Goal: Task Accomplishment & Management: Use online tool/utility

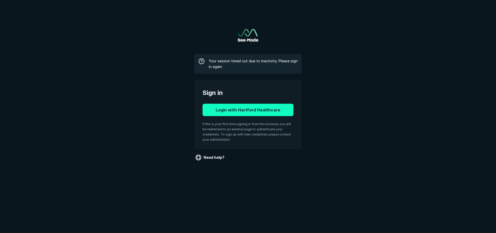
click at [277, 109] on button "Login with Hartford Healthcare" at bounding box center [247, 110] width 91 height 12
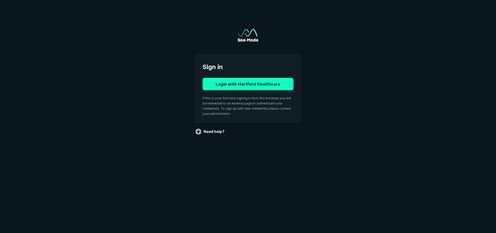
click at [257, 83] on button "Login with Hartford Healthcare" at bounding box center [247, 84] width 91 height 12
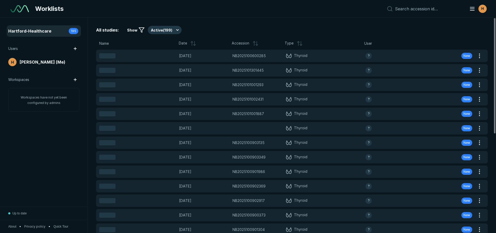
scroll to position [1620, 2894]
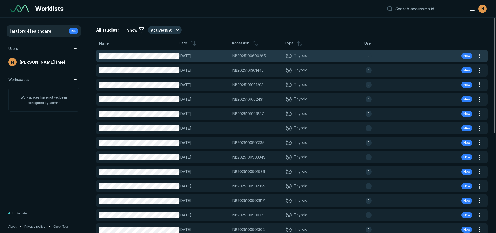
click at [219, 57] on span "[DATE]" at bounding box center [204, 56] width 50 height 6
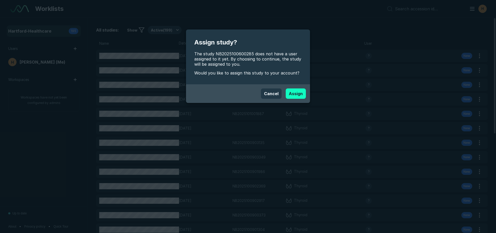
click at [294, 94] on button "Assign" at bounding box center [296, 93] width 20 height 10
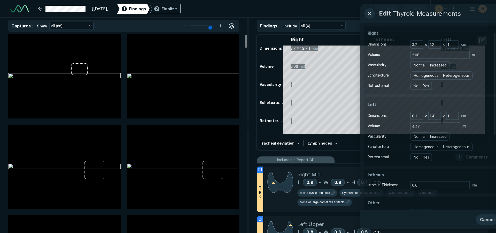
scroll to position [1620, 2894]
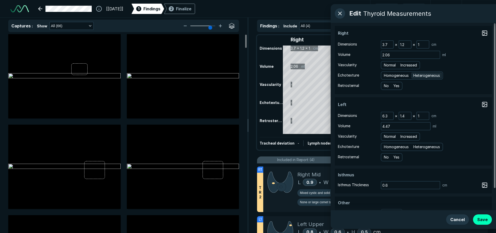
click at [424, 74] on span "Heterogeneous" at bounding box center [426, 76] width 27 height 6
click at [416, 74] on input "Heterogeneous" at bounding box center [413, 74] width 3 height 3
radio input "true"
click at [390, 66] on span "Normal" at bounding box center [390, 65] width 12 height 6
click at [386, 66] on input "Normal" at bounding box center [384, 64] width 3 height 3
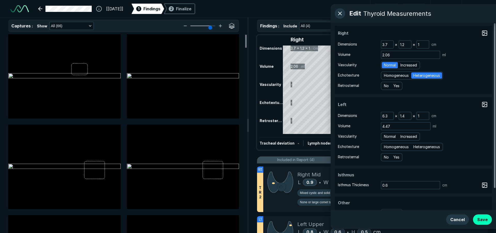
radio input "true"
click at [424, 144] on span "Heterogeneous" at bounding box center [426, 147] width 27 height 6
click at [416, 144] on input "Heterogeneous" at bounding box center [413, 145] width 3 height 3
radio input "true"
click at [394, 138] on span "Normal" at bounding box center [390, 136] width 12 height 6
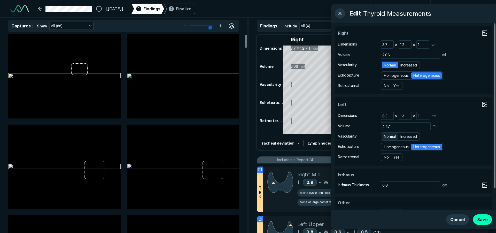
click at [386, 137] on input "Normal" at bounding box center [384, 135] width 3 height 3
radio input "true"
click at [482, 218] on button "Save" at bounding box center [482, 219] width 19 height 10
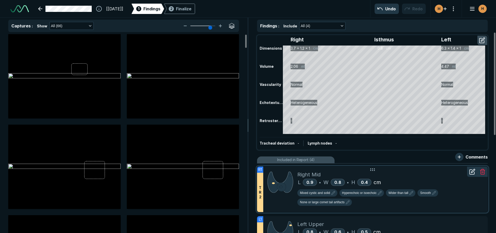
click at [413, 180] on div "L 0.9 • W 0.8 • H 0.4 cm" at bounding box center [390, 182] width 186 height 8
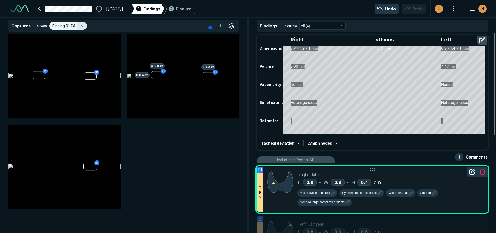
scroll to position [1500, 1693]
click at [411, 136] on div "Right Isthmus Left Dimensions 3.7 x 1.2 x 1 cm 0.6 cm 6.3 x 1.4 x 1 cm Volume 2…" at bounding box center [372, 92] width 230 height 113
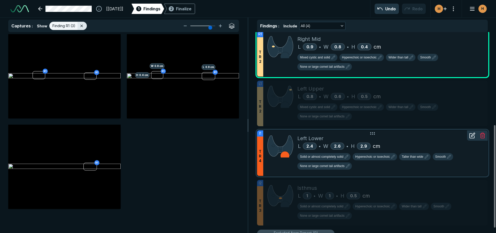
scroll to position [181, 0]
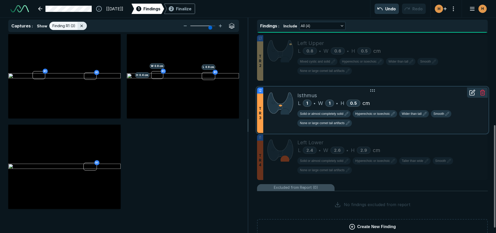
drag, startPoint x: 389, startPoint y: 132, endPoint x: 378, endPoint y: 97, distance: 36.8
click at [378, 97] on div "Isthmus" at bounding box center [390, 95] width 186 height 8
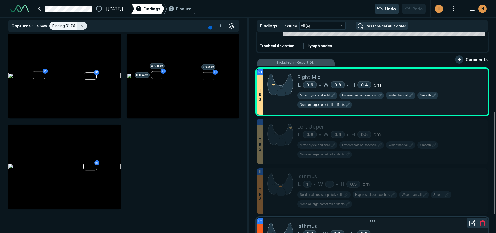
scroll to position [155, 0]
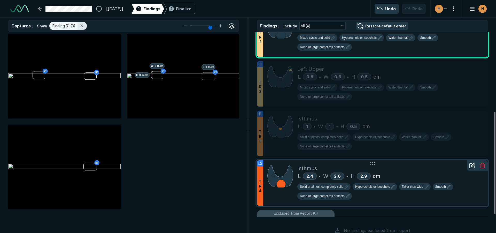
click at [474, 167] on icon at bounding box center [471, 165] width 5 height 5
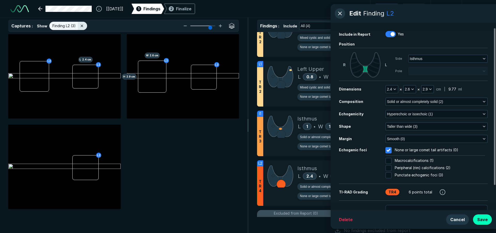
scroll to position [35, 0]
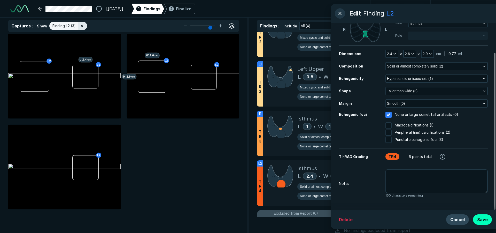
click at [459, 220] on button "Cancel" at bounding box center [457, 219] width 23 height 10
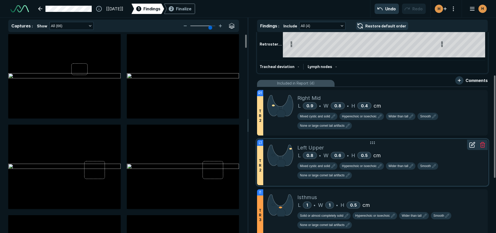
scroll to position [103, 0]
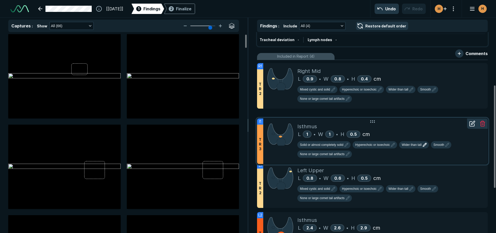
drag, startPoint x: 406, startPoint y: 182, endPoint x: 404, endPoint y: 138, distance: 43.9
click at [404, 138] on div "Solid or almost completely solid Hyperechoic or isoechoic Wider than tall Smoot…" at bounding box center [390, 149] width 186 height 22
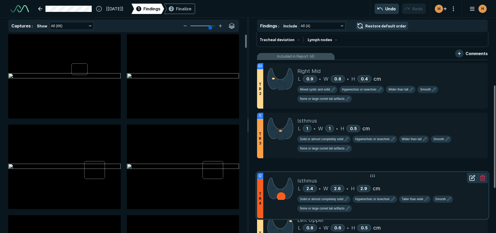
drag, startPoint x: 382, startPoint y: 220, endPoint x: 377, endPoint y: 178, distance: 42.4
click at [377, 178] on div "Isthmus" at bounding box center [390, 181] width 186 height 8
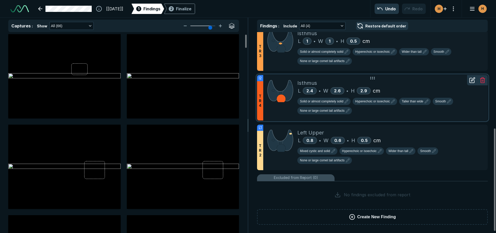
scroll to position [61, 0]
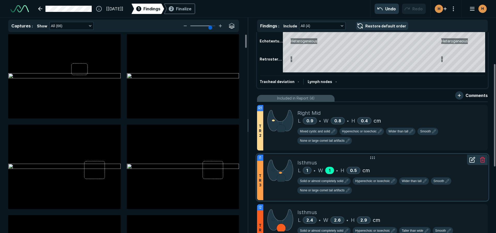
click at [330, 171] on span "1" at bounding box center [330, 170] width 2 height 5
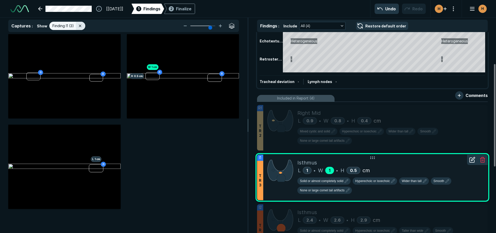
scroll to position [1500, 1693]
click at [330, 171] on span "1" at bounding box center [330, 170] width 2 height 5
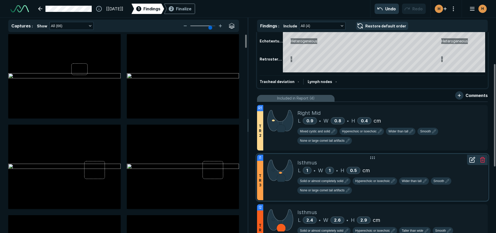
click at [470, 160] on icon at bounding box center [471, 159] width 5 height 5
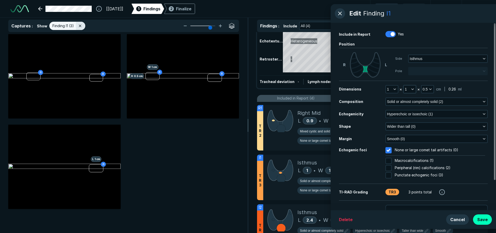
click at [411, 93] on div "1" at bounding box center [409, 89] width 13 height 8
click at [412, 86] on button "1" at bounding box center [410, 88] width 12 height 7
click at [414, 120] on input "text" at bounding box center [416, 121] width 20 height 7
type input "0.9"
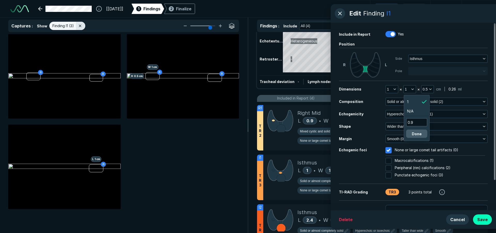
click at [420, 136] on button "Done" at bounding box center [416, 133] width 21 height 8
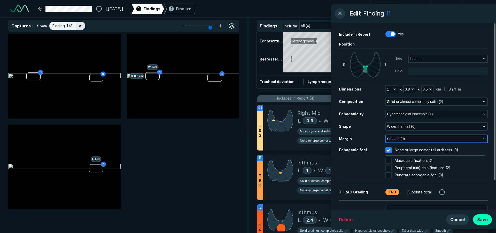
click at [405, 139] on button "Smooth (0)" at bounding box center [436, 138] width 101 height 7
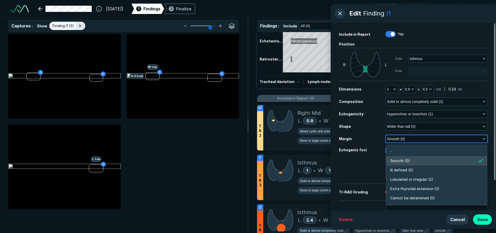
scroll to position [903, 1117]
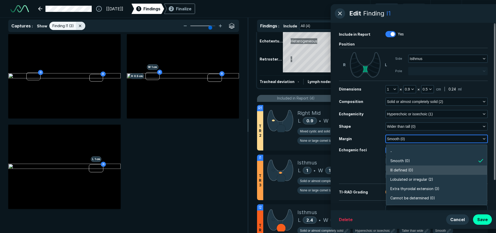
click at [406, 170] on span "Ill defined (0)" at bounding box center [401, 170] width 23 height 6
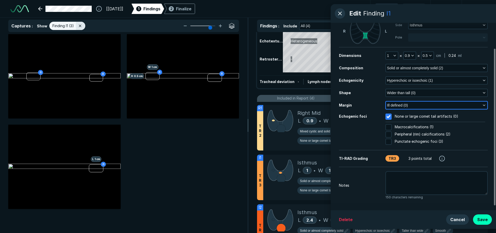
scroll to position [35, 0]
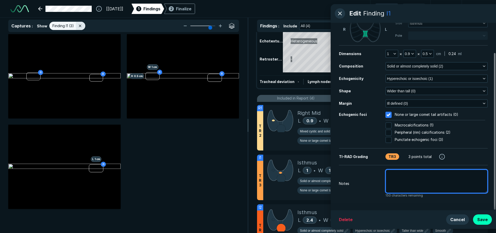
click at [444, 176] on textarea at bounding box center [436, 181] width 102 height 24
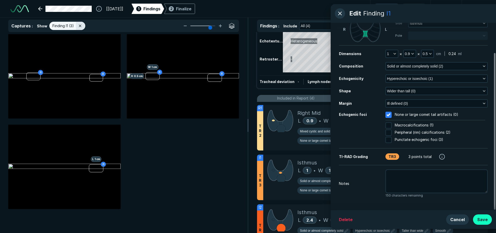
click at [488, 220] on button "Save" at bounding box center [482, 219] width 19 height 10
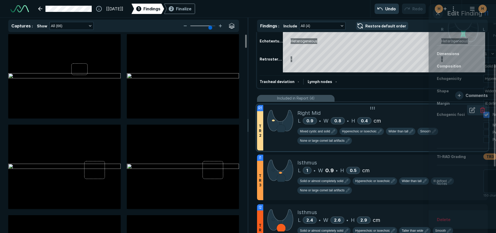
scroll to position [1500, 1693]
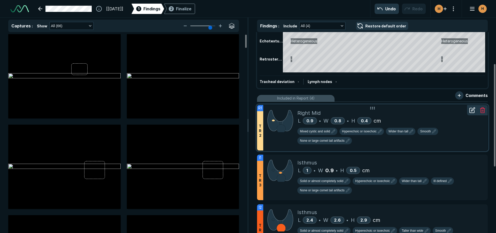
click at [474, 111] on icon at bounding box center [471, 110] width 5 height 5
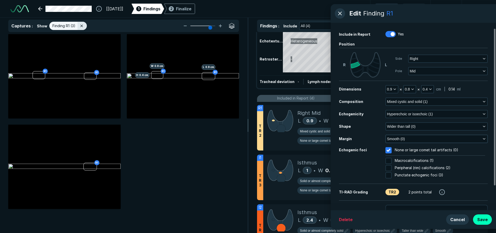
scroll to position [35, 0]
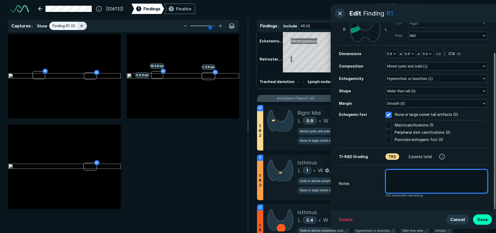
click at [398, 181] on textarea at bounding box center [436, 181] width 102 height 24
type textarea "x"
type textarea "p"
type textarea "x"
type textarea "pr"
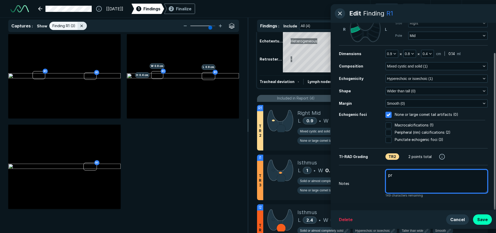
type textarea "x"
type textarea "pri"
type textarea "x"
type textarea "prio"
type textarea "x"
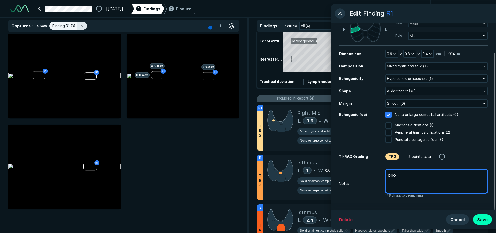
type textarea "prior"
type textarea "x"
type textarea "prior"
type textarea "x"
type textarea "prior m"
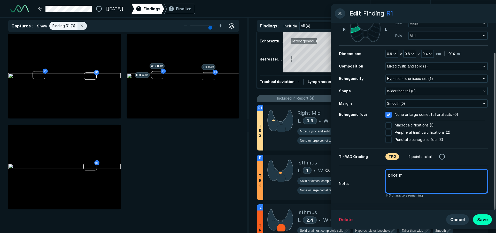
type textarea "x"
type textarea "prior me"
type textarea "x"
type textarea "prior mea"
type textarea "x"
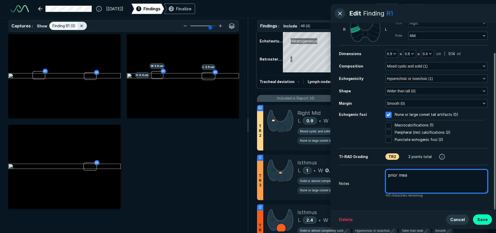
type textarea "prior meas"
type textarea "x"
type textarea "prior measu"
type textarea "x"
type textarea "prior measur"
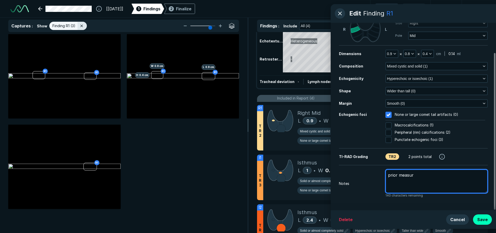
type textarea "x"
type textarea "prior measure"
type textarea "x"
type textarea "prior measurem"
type textarea "x"
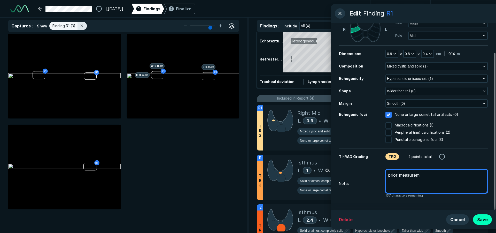
type textarea "prior measureme"
type textarea "x"
type textarea "prior measuremen"
type textarea "x"
type textarea "prior measurement"
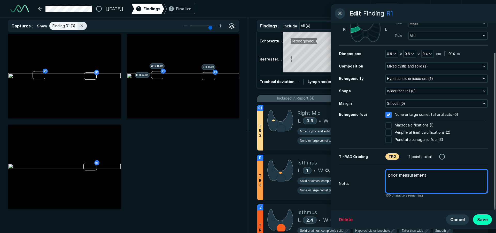
type textarea "x"
type textarea "prior measurements"
type textarea "x"
type textarea "prior measurements:"
type textarea "x"
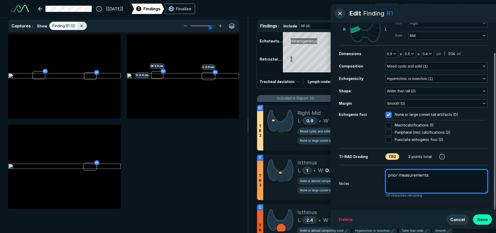
type textarea "prior measurements:"
type textarea "x"
type textarea "prior measurements: 1"
type textarea "x"
type textarea "prior measurements: 1."
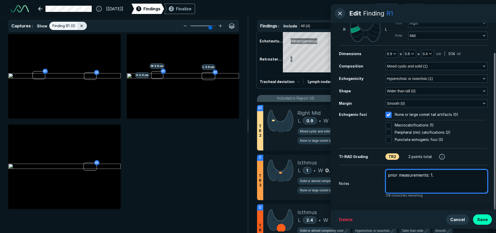
type textarea "x"
type textarea "prior measurements: 1.0"
type textarea "x"
type textarea "prior measurements: 1.0"
type textarea "x"
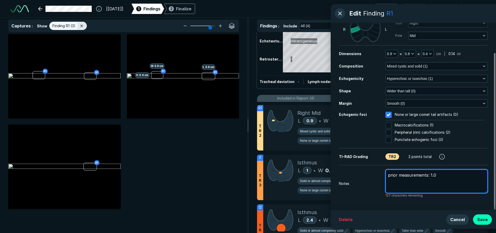
type textarea "prior measurements: 1.0 x"
type textarea "x"
type textarea "prior measurements: 1.0 x"
type textarea "x"
type textarea "prior measurements: 1.0 x 0"
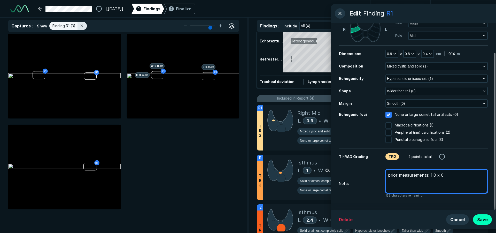
type textarea "x"
type textarea "prior measurements: 1.0 x 0."
type textarea "x"
type textarea "prior measurements: 1.0 x 0.7"
type textarea "x"
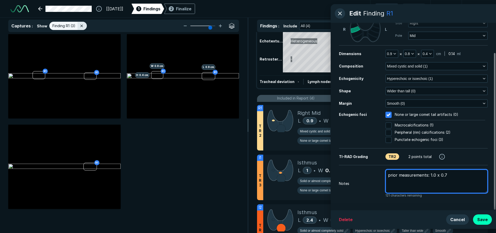
type textarea "prior measurements: 1.0 x 0.7"
type textarea "x"
type textarea "prior measurements: 1.0 x 0.7 x"
type textarea "x"
type textarea "prior measurements: 1.0 x 0.7 x"
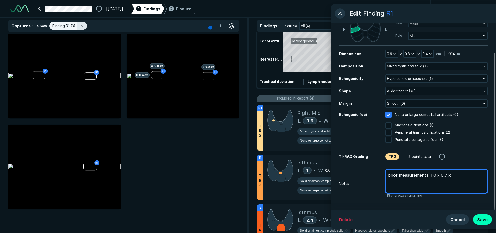
type textarea "x"
type textarea "prior measurements: 1.0 x 0.7 x 0"
type textarea "x"
type textarea "prior measurements: 1.0 x 0.7 x 0."
type textarea "x"
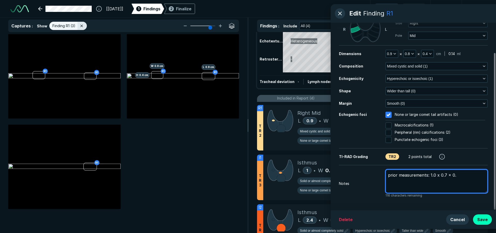
type textarea "prior measurements: 1.0 x 0.7 x 0.5"
type textarea "x"
type textarea "prior measurements: 1.0 x 0.7 x 0.5c"
type textarea "x"
type textarea "prior measurements: 1.0 x 0.7 x 0.5cm"
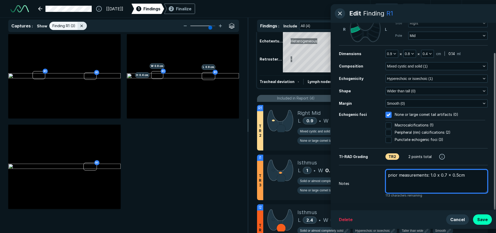
type textarea "x"
type textarea "prior measurements: 1.0 x 0.7 x 0.5cm"
type textarea "x"
type textarea "prior measurements: 1.0 x 0.7 x 0.5cm p"
type textarea "x"
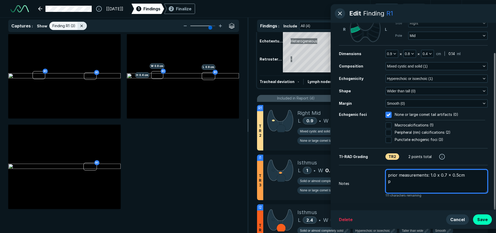
type textarea "prior measurements: 1.0 x 0.7 x 0.5cm pr"
type textarea "x"
type textarea "prior measurements: 1.0 x 0.7 x 0.5cm pri"
type textarea "x"
type textarea "prior measurements: 1.0 x 0.7 x 0.5cm prio"
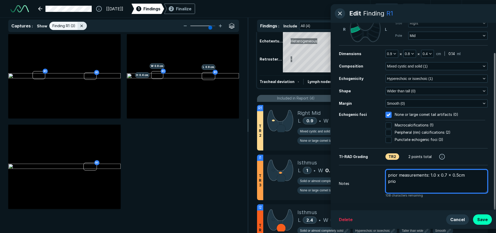
type textarea "x"
type textarea "prior measurements: 1.0 x 0.7 x 0.5cm pri"
type textarea "x"
type textarea "prior measurements: 1.0 x 0.7 x 0.5cm pr"
type textarea "x"
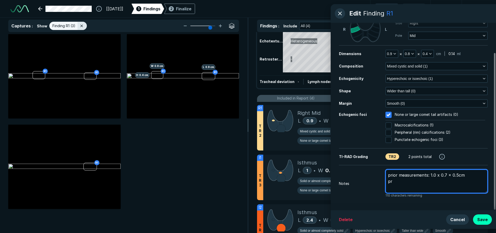
type textarea "prior measurements: 1.0 x 0.7 x 0.5cm pre"
type textarea "x"
type textarea "prior measurements: 1.0 x 0.7 x 0.5cm prev"
type textarea "x"
type textarea "prior measurements: 1.0 x 0.7 x 0.5cm previ"
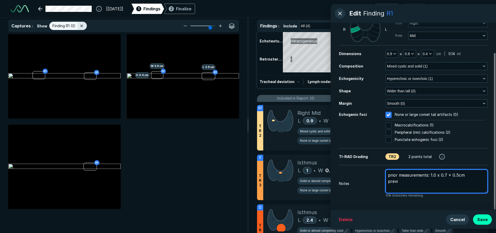
type textarea "x"
type textarea "prior measurements: 1.0 x 0.7 x 0.5cm previo"
type textarea "x"
type textarea "prior measurements: 1.0 x 0.7 x 0.5cm previou"
type textarea "x"
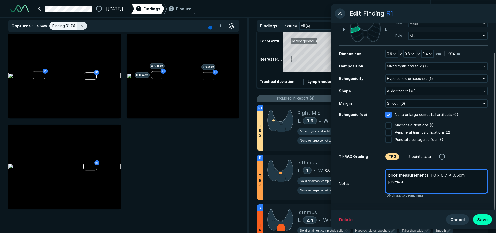
type textarea "prior measurements: 1.0 x 0.7 x 0.5cm previous"
type textarea "x"
type textarea "prior measurements: 1.0 x 0.7 x 0.5cm previousl"
type textarea "x"
type textarea "prior measurements: 1.0 x 0.7 x 0.5cm previously"
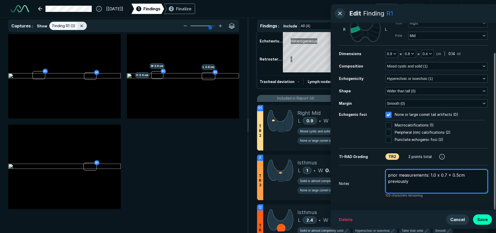
type textarea "x"
type textarea "prior measurements: 1.0 x 0.7 x 0.5cm previously"
type textarea "x"
type textarea "prior measurements: 1.0 x 0.7 x 0.5cm previously b"
type textarea "x"
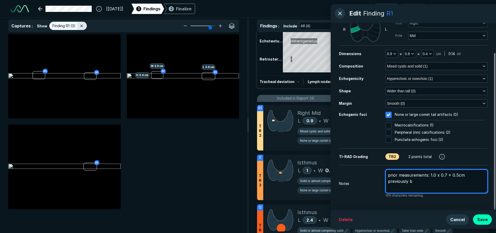
type textarea "prior measurements: 1.0 x 0.7 x 0.5cm previously bo"
type textarea "x"
type textarea "prior measurements: 1.0 x 0.7 x 0.5cm previously b"
type textarea "x"
type textarea "prior measurements: 1.0 x 0.7 x 0.5cm previously bi"
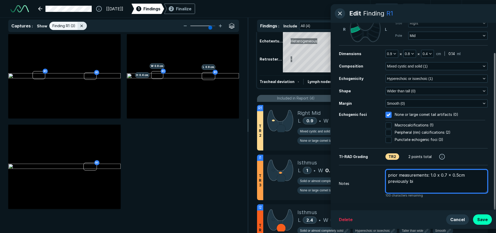
type textarea "x"
type textarea "prior measurements: 1.0 x 0.7 x 0.5cm previously bio"
type textarea "x"
type textarea "prior measurements: 1.0 x 0.7 x 0.5cm previously biop"
type textarea "x"
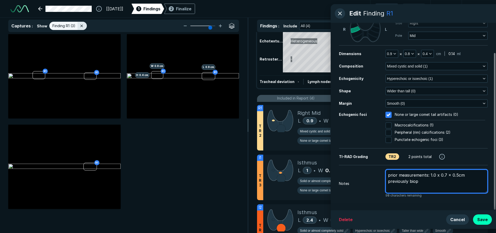
type textarea "prior measurements: 1.0 x 0.7 x 0.5cm previously biops"
type textarea "x"
type textarea "prior measurements: 1.0 x 0.7 x 0.5cm previously biopsi"
type textarea "x"
type textarea "prior measurements: 1.0 x 0.7 x 0.5cm previously biopsie"
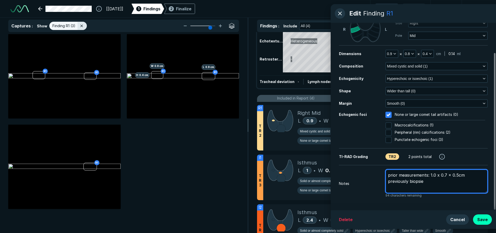
type textarea "x"
type textarea "prior measurements: 1.0 x 0.7 x 0.5cm previously biopsied"
type textarea "x"
type textarea "prior measurements: 1.0 x 0.7 x 0.5cm previously biopsied"
type textarea "x"
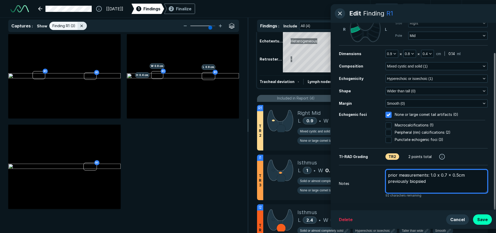
type textarea "prior measurements: 1.0 x 0.7 x 0.5cm previously biopsied 1"
type textarea "x"
type textarea "prior measurements: 1.0 x 0.7 x 0.5cm previously biopsied 1."
type textarea "x"
type textarea "prior measurements: 1.0 x 0.7 x 0.5cm previously biopsied 1.0"
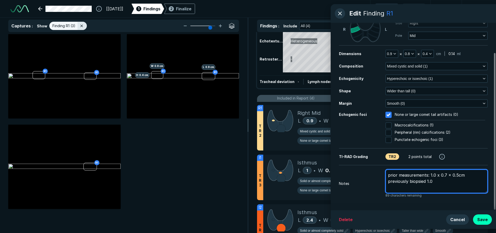
type textarea "x"
type textarea "prior measurements: 1.0 x 0.7 x 0.5cm previously biopsied 1."
type textarea "x"
type textarea "prior measurements: 1.0 x 0.7 x 0.5cm previously biopsied 1"
type textarea "x"
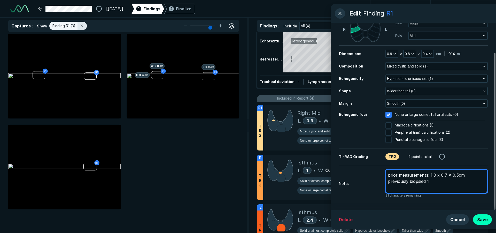
type textarea "prior measurements: 1.0 x 0.7 x 0.5cm previously biopsied"
type textarea "x"
type textarea "prior measurements: 1.0 x 0.7 x 0.5cm previously biopsied 7"
type textarea "x"
type textarea "prior measurements: 1.0 x 0.7 x 0.5cm previously biopsied 7/"
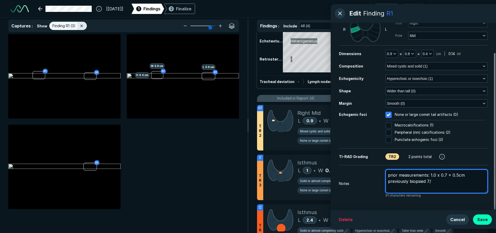
type textarea "x"
type textarea "prior measurements: 1.0 x 0.7 x 0.5cm previously biopsied 7/2"
type textarea "x"
type textarea "prior measurements: 1.0 x 0.7 x 0.5cm previously biopsied 7/26"
type textarea "x"
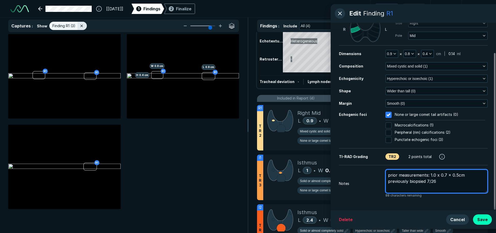
type textarea "prior measurements: 1.0 x 0.7 x 0.5cm previously biopsied 7/26/"
type textarea "x"
type textarea "prior measurements: 1.0 x 0.7 x 0.5cm previously biopsied 7/26/1"
type textarea "x"
type textarea "prior measurements: 1.0 x 0.7 x 0.5cm previously biopsied [DATE]"
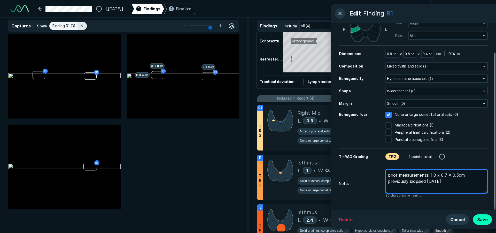
type textarea "x"
type textarea "prior measurements: 1.0 x 0.7 x 0.5cm previously biopsied [DATE]"
type textarea "x"
type textarea "prior measurements: 1.0 x 0.7 x 0.5cm previously biopsied [DATE]-"
type textarea "x"
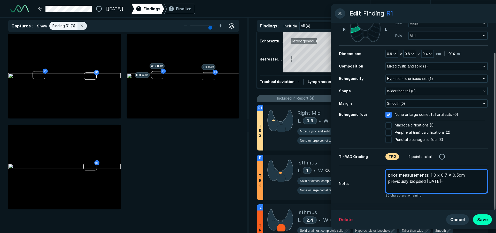
type textarea "prior measurements: 1.0 x 0.7 x 0.5cm previously biopsied [DATE]-"
type textarea "x"
type textarea "prior measurements: 1.0 x 0.7 x 0.5cm previously biopsied [DATE]- b"
type textarea "x"
type textarea "prior measurements: 1.0 x 0.7 x 0.5cm previously biopsied [DATE]- be"
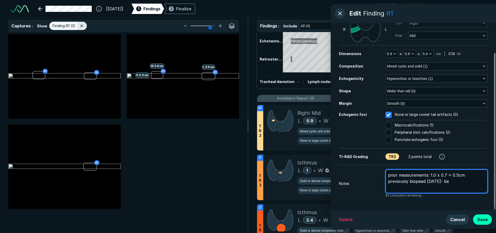
type textarea "x"
type textarea "prior measurements: 1.0 x 0.7 x 0.5cm previously biopsied [DATE]- beu"
type textarea "x"
type textarea "prior measurements: 1.0 x 0.7 x 0.5cm previously biopsied [DATE]- be"
type textarea "x"
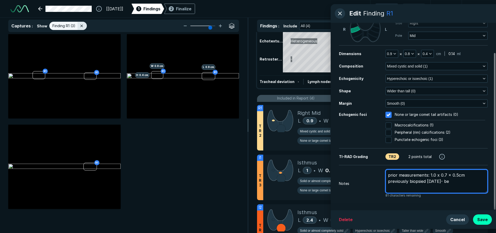
type textarea "prior measurements: 1.0 x 0.7 x 0.5cm previously biopsied [DATE]- b"
type textarea "x"
type textarea "prior measurements: 1.0 x 0.7 x 0.5cm previously biopsied [DATE]- be"
type textarea "x"
type textarea "prior measurements: 1.0 x 0.7 x 0.5cm previously biopsied [DATE]- ben"
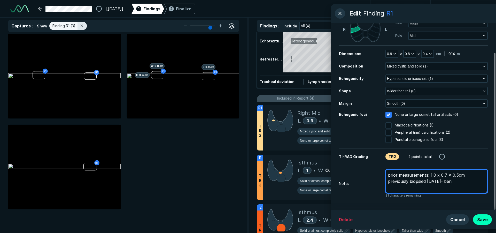
type textarea "x"
type textarea "prior measurements: 1.0 x 0.7 x 0.5cm previously biopsied [DATE]- beni"
type textarea "x"
type textarea "prior measurements: 1.0 x 0.7 x 0.5cm previously biopsied [DATE]- benig"
type textarea "x"
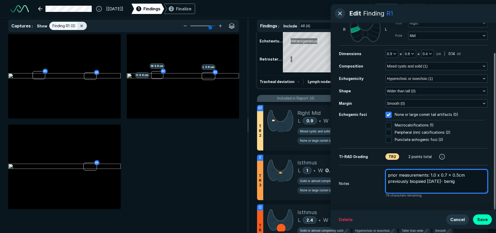
type textarea "prior measurements: 1.0 x 0.7 x 0.5cm previously biopsied [DATE]- [MEDICAL_DATA]"
type textarea "x"
type textarea "prior measurements: 1.0 x 0.7 x 0.5cm previously biopsied [DATE]- [MEDICAL_DATA]"
click at [464, 171] on textarea "prior measurements: 1.0 x 0.7 x 0.5cm previously biopsied [DATE]- [MEDICAL_DATA]" at bounding box center [436, 181] width 102 height 24
type textarea "x"
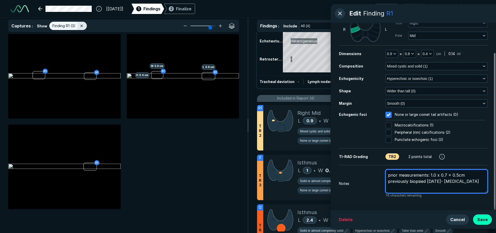
type textarea "prior measurements: 1.0 x 0.7 x 0.5cm previously biopsied [DATE]- [MEDICAL_DATA]"
type textarea "x"
type textarea "prior measurements: 1.0 x 0.7 x 0.5cm ( previously biopsied [DATE]- [MEDICAL_DA…"
type textarea "x"
type textarea "prior measurements: 1.0 x 0.7 x 0.5cm (6 previously biopsied [DATE]- [MEDICAL_D…"
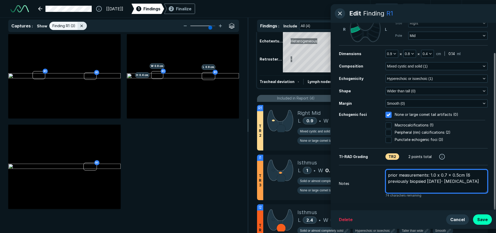
type textarea "x"
type textarea "prior measurements: 1.0 x 0.7 x 0.5cm (6/ previously biopsied [DATE]- [MEDICAL_…"
type textarea "x"
type textarea "prior measurements: 1.0 x 0.7 x 0.5cm (6/1 previously biopsied [DATE]- [MEDICAL…"
type textarea "x"
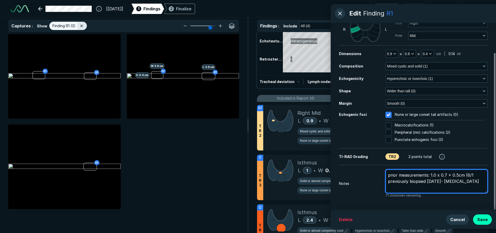
type textarea "prior measurements: 1.0 x 0.7 x 0.5cm (6/16 previously biopsied [DATE]- [MEDICA…"
type textarea "x"
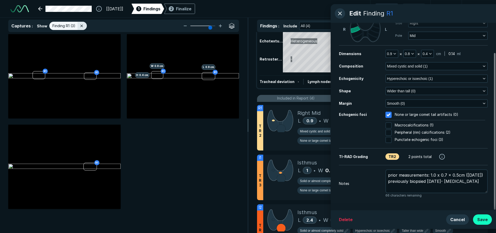
click at [483, 218] on button "Save" at bounding box center [482, 219] width 19 height 10
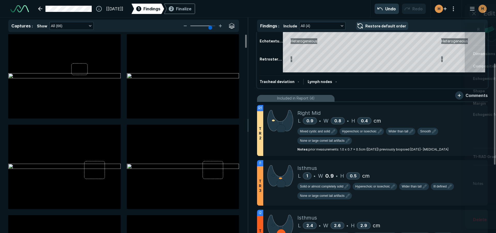
scroll to position [1500, 1693]
click at [470, 168] on div at bounding box center [472, 165] width 10 height 10
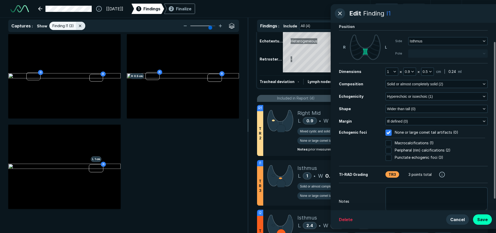
scroll to position [35, 0]
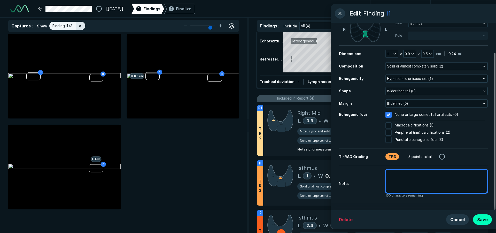
click at [412, 183] on textarea at bounding box center [436, 181] width 102 height 24
click at [394, 173] on textarea "previous measurements" at bounding box center [436, 181] width 102 height 24
click at [449, 170] on textarea "prior measurements" at bounding box center [436, 181] width 102 height 24
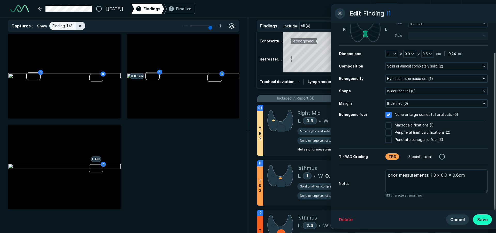
click at [480, 218] on button "Save" at bounding box center [482, 219] width 19 height 10
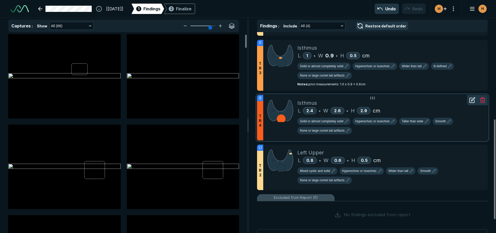
scroll to position [191, 0]
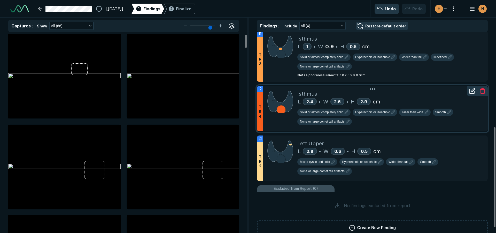
click at [377, 127] on div "Isthmus L 2.4 • W 2.6 • H 2.9 cm Solid or almost completely solid Hyperechoic o…" at bounding box center [390, 108] width 186 height 45
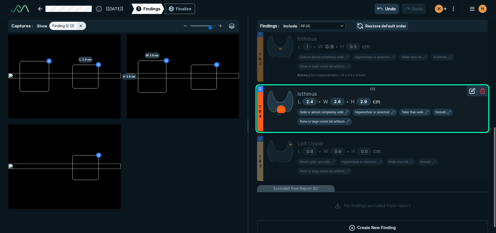
scroll to position [1500, 1693]
click at [469, 92] on icon at bounding box center [471, 91] width 5 height 5
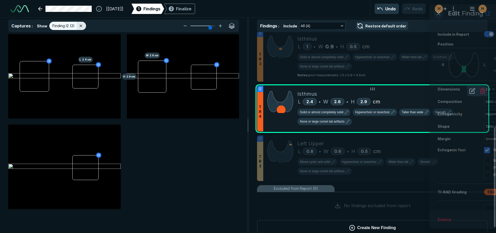
scroll to position [1412, 1324]
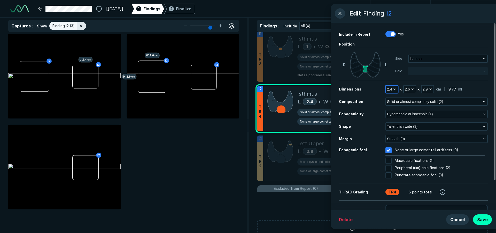
click at [393, 88] on icon "button" at bounding box center [394, 89] width 4 height 4
click at [405, 125] on input "text" at bounding box center [399, 121] width 20 height 7
click at [403, 136] on button "Done" at bounding box center [398, 133] width 21 height 8
click at [409, 88] on span "2.6" at bounding box center [407, 89] width 5 height 6
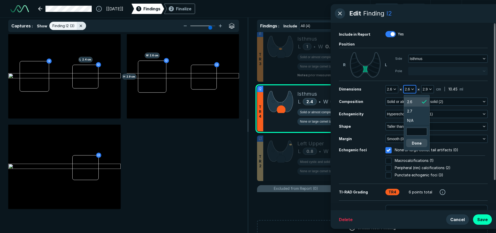
scroll to position [881, 777]
click at [416, 130] on input "text" at bounding box center [416, 131] width 20 height 7
click at [411, 143] on button "Done" at bounding box center [416, 143] width 21 height 8
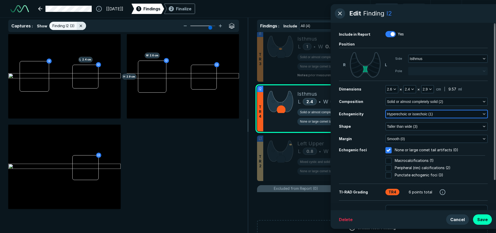
click at [435, 114] on button "Hyperechoic or isoechoic (1)" at bounding box center [436, 113] width 101 height 7
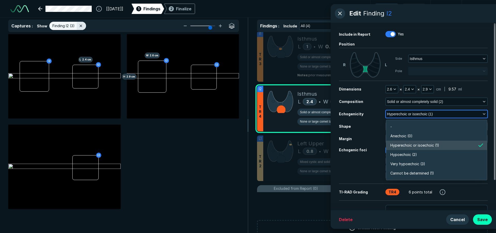
scroll to position [903, 1117]
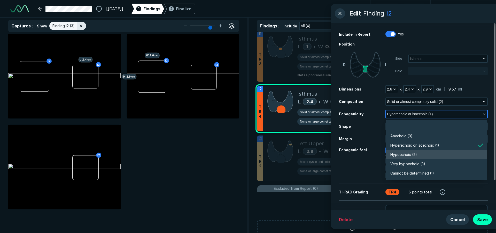
click at [417, 150] on li "Hypoechoic (2)" at bounding box center [436, 154] width 101 height 9
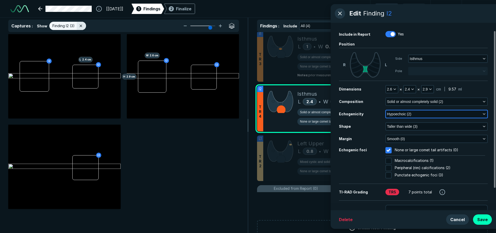
scroll to position [26, 0]
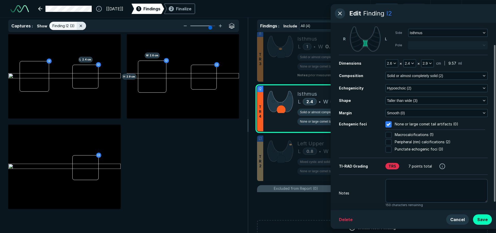
click at [400, 136] on span "Macrocalcifications (1)" at bounding box center [413, 135] width 39 height 6
click at [391, 136] on input "Macrocalcifications (1)" at bounding box center [388, 135] width 6 height 6
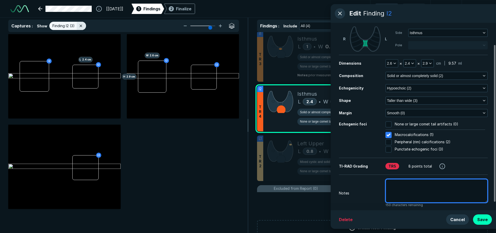
click at [407, 187] on textarea at bounding box center [436, 191] width 102 height 24
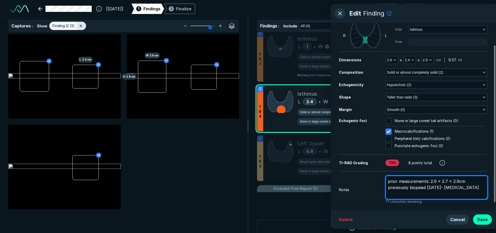
scroll to position [35, 0]
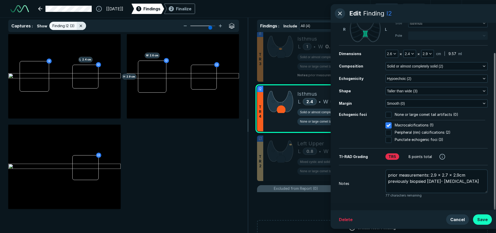
click at [484, 221] on button "Save" at bounding box center [482, 219] width 19 height 10
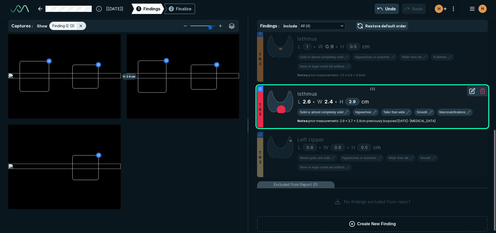
scroll to position [197, 0]
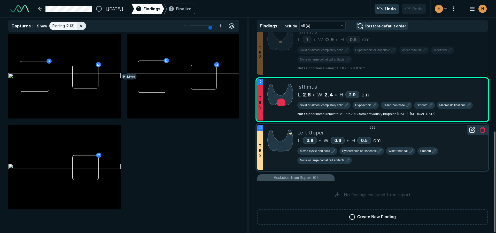
click at [410, 137] on div "L 0.8 • W 0.6 • H 0.5 cm" at bounding box center [390, 140] width 186 height 8
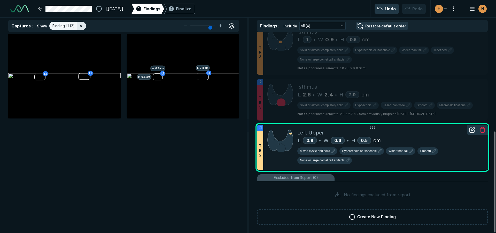
click at [473, 128] on icon at bounding box center [472, 130] width 6 height 6
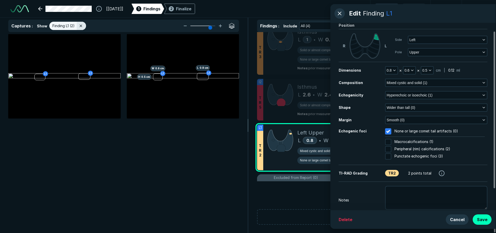
scroll to position [35, 0]
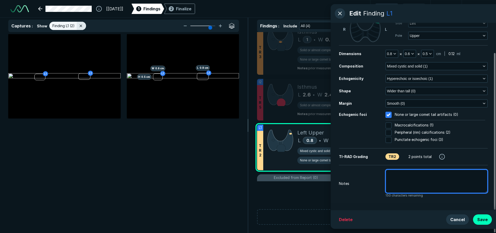
click at [388, 185] on textarea at bounding box center [436, 181] width 102 height 24
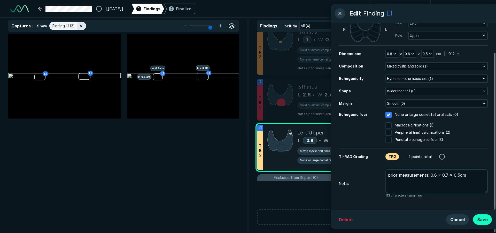
click at [487, 219] on button "Save" at bounding box center [482, 219] width 19 height 10
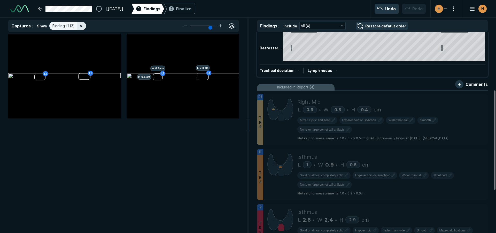
scroll to position [0, 0]
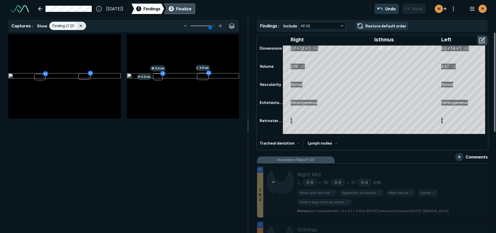
click at [191, 9] on div "Finalize" at bounding box center [183, 9] width 15 height 6
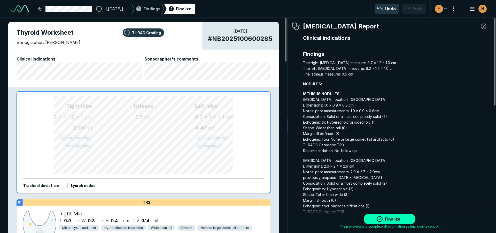
scroll to position [1602, 1537]
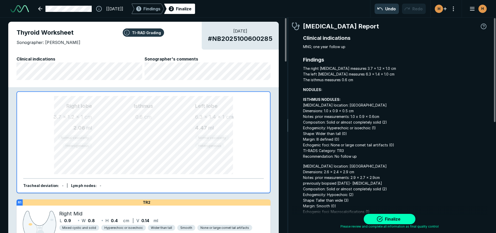
click at [159, 81] on div "Thyroid Worksheet Sonographer: [PERSON_NAME] [DATE] # NB2025100600285 Clinical …" at bounding box center [143, 54] width 270 height 65
click at [91, 59] on span "Clinical indications" at bounding box center [80, 59] width 126 height 6
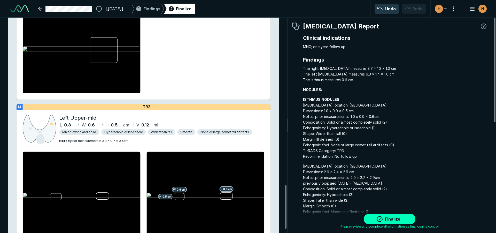
scroll to position [849, 0]
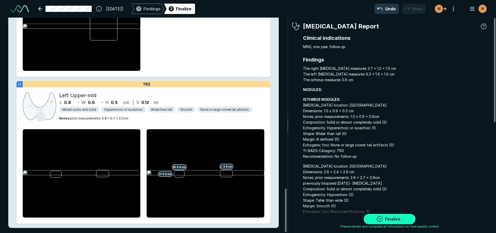
click at [373, 215] on button "Finalize" at bounding box center [389, 219] width 52 height 10
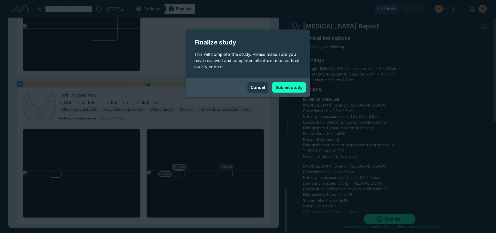
click at [281, 87] on button "Submit study" at bounding box center [289, 87] width 34 height 10
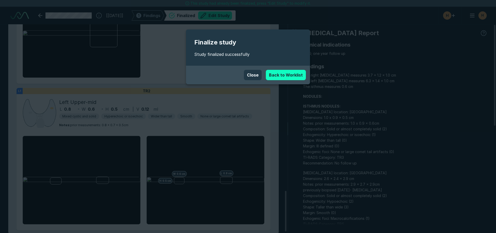
click at [280, 79] on link "Back to Worklist" at bounding box center [286, 75] width 40 height 10
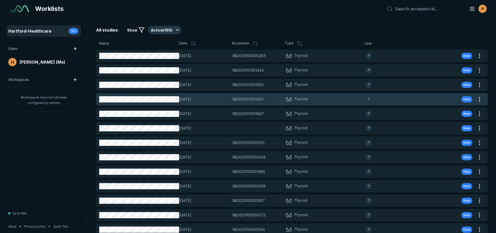
scroll to position [1538, 2416]
